Goal: Obtain resource: Obtain resource

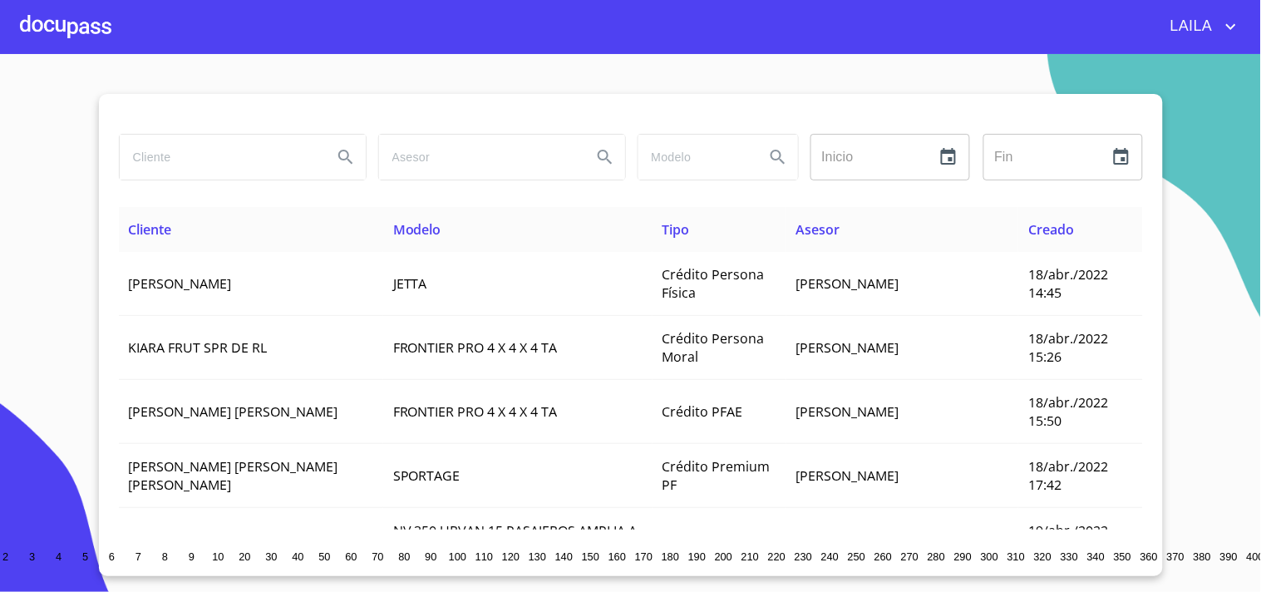
click at [203, 158] on input "search" at bounding box center [219, 157] width 199 height 45
type input "[PERSON_NAME]"
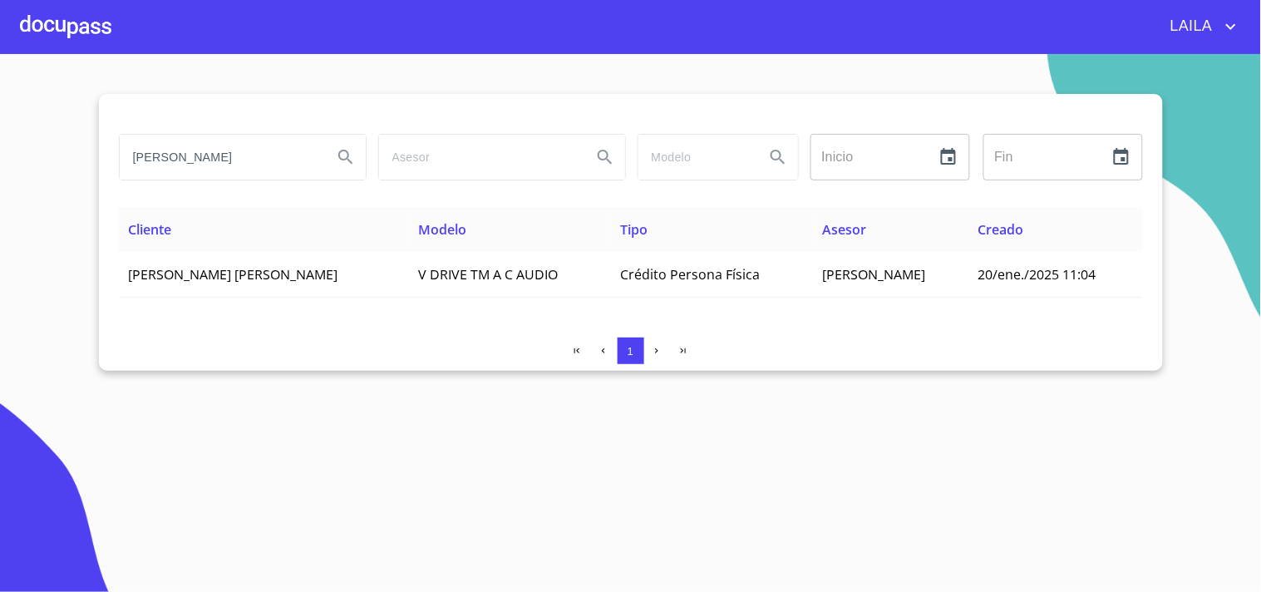
click at [80, 22] on div at bounding box center [65, 26] width 91 height 53
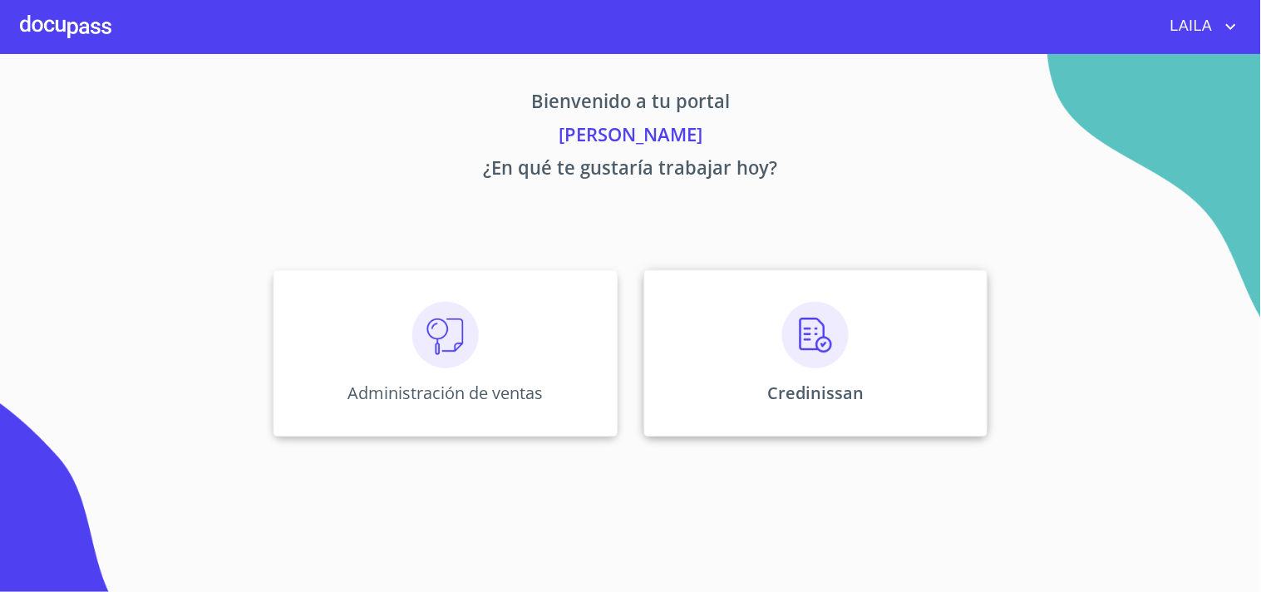
click at [824, 322] on img at bounding box center [815, 335] width 66 height 66
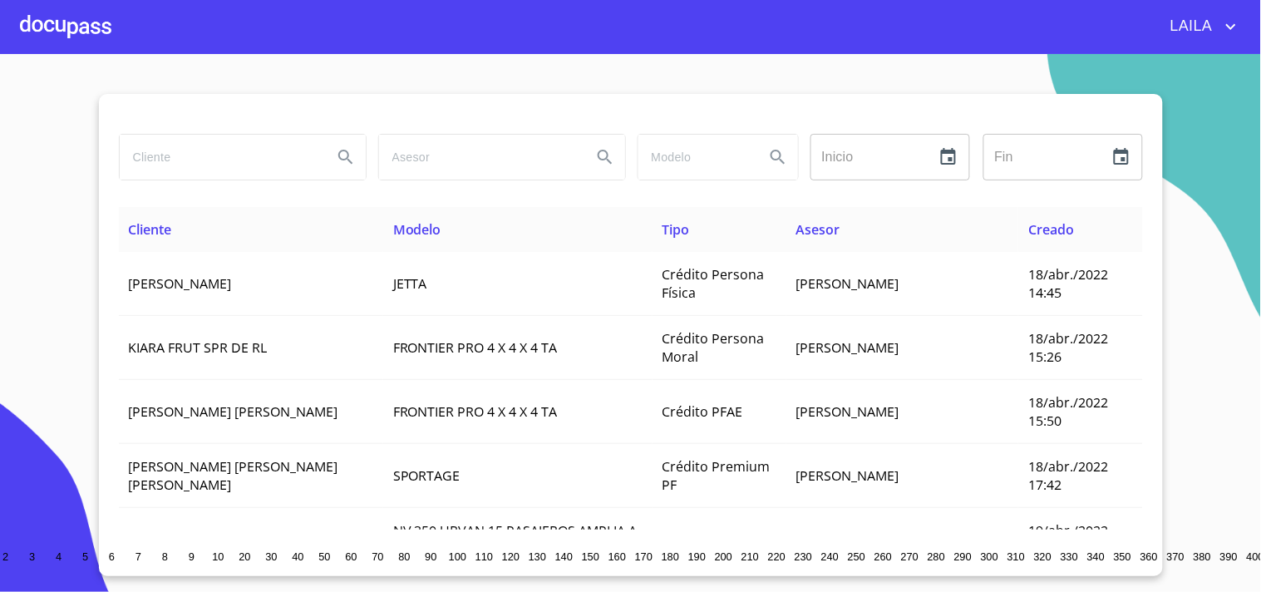
click at [204, 156] on input "search" at bounding box center [219, 157] width 199 height 45
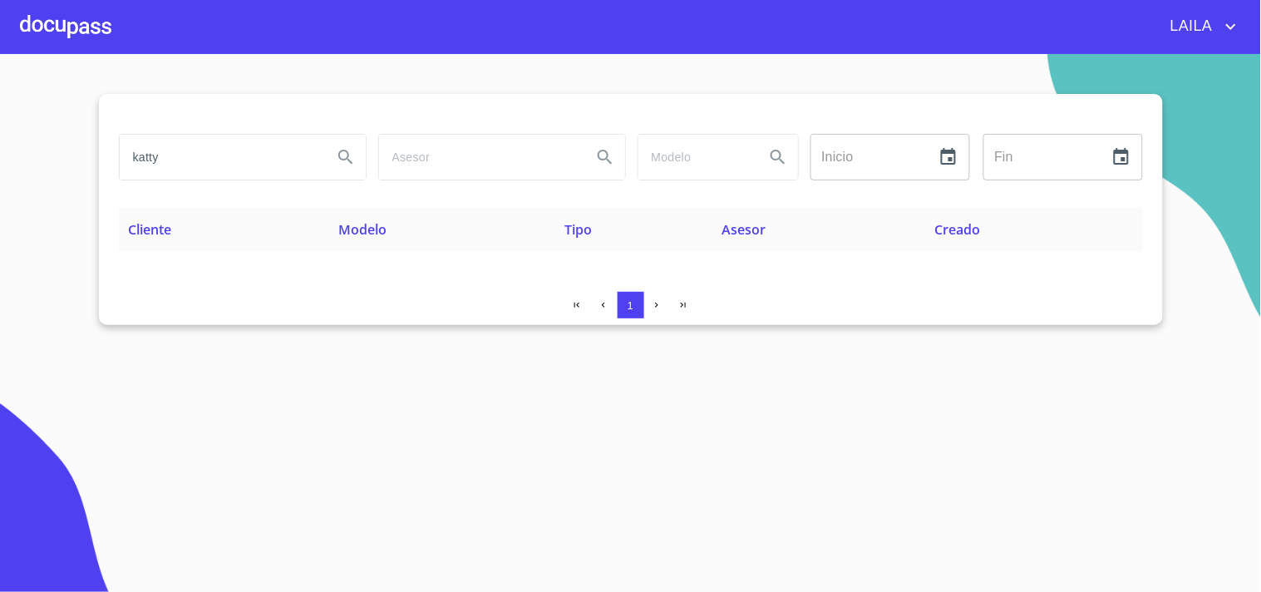
drag, startPoint x: 173, startPoint y: 162, endPoint x: 60, endPoint y: 176, distance: 113.9
click at [60, 176] on section "katty Inicio ​ Fin ​ Cliente Modelo Tipo Asesor Creado 1" at bounding box center [630, 323] width 1261 height 538
type input "[PERSON_NAME]"
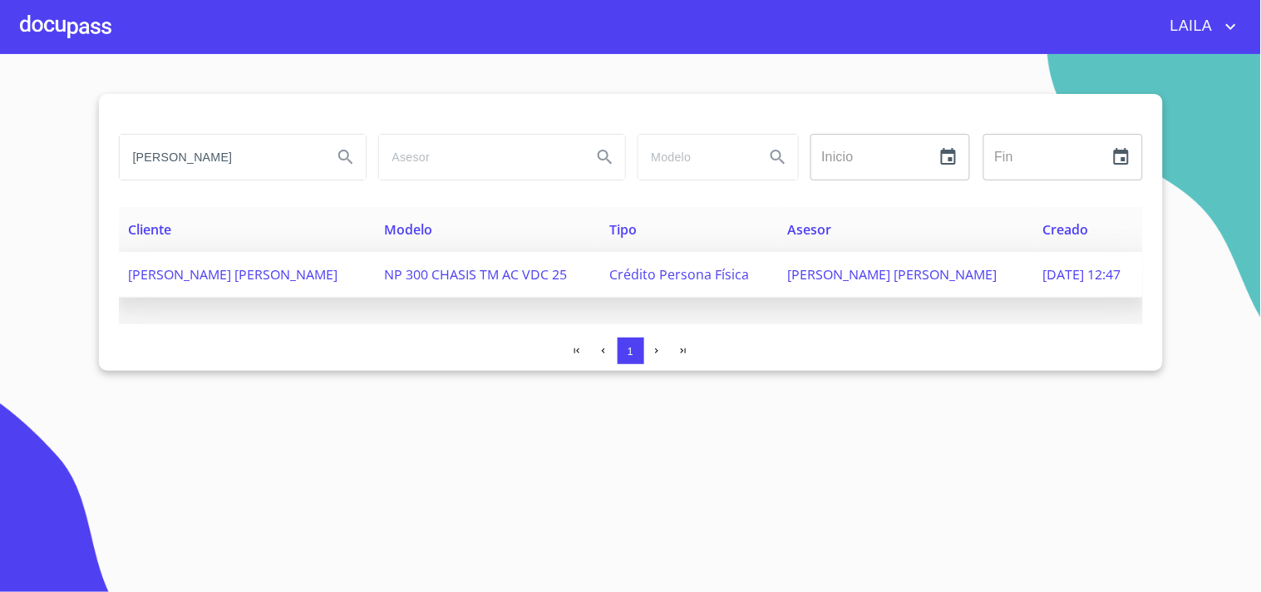
click at [234, 273] on span "[PERSON_NAME] [PERSON_NAME]" at bounding box center [233, 274] width 209 height 18
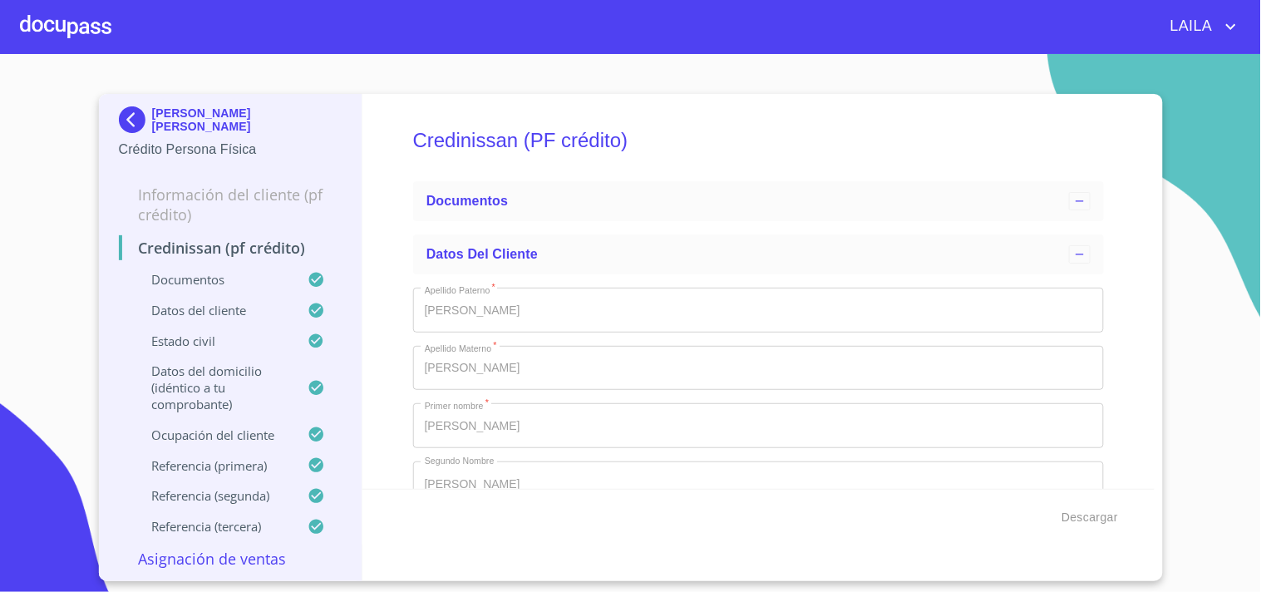
type input "10 de sep. de 1977"
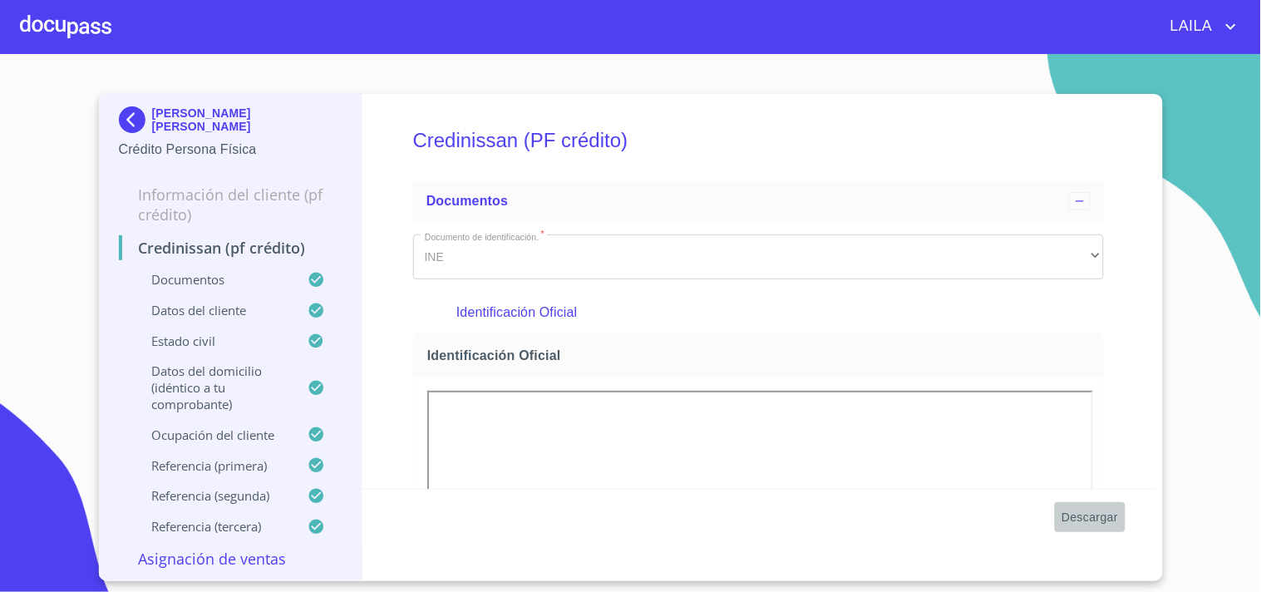
click at [1079, 513] on span "Descargar" at bounding box center [1089, 517] width 57 height 21
